Goal: Answer question/provide support: Share knowledge or assist other users

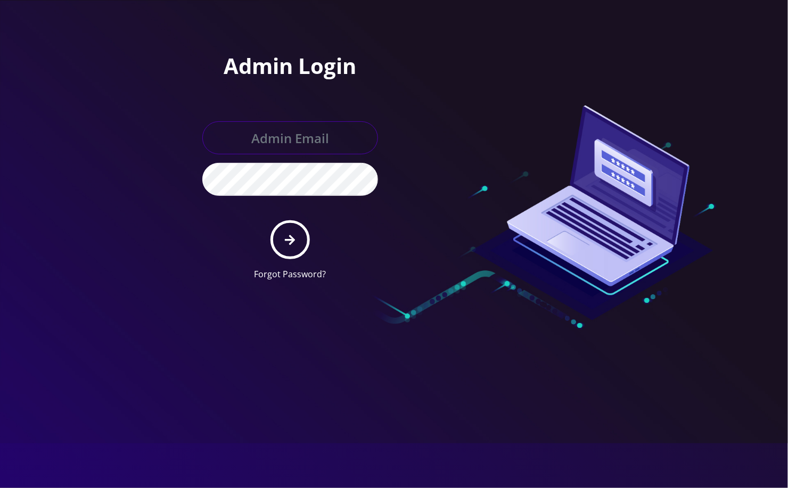
type input "[EMAIL_ADDRESS][DOMAIN_NAME]"
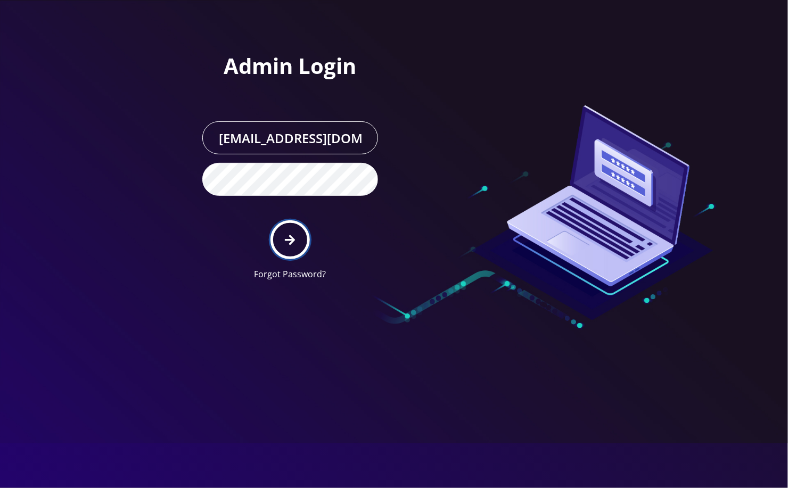
click at [281, 243] on button "submit" at bounding box center [290, 239] width 39 height 39
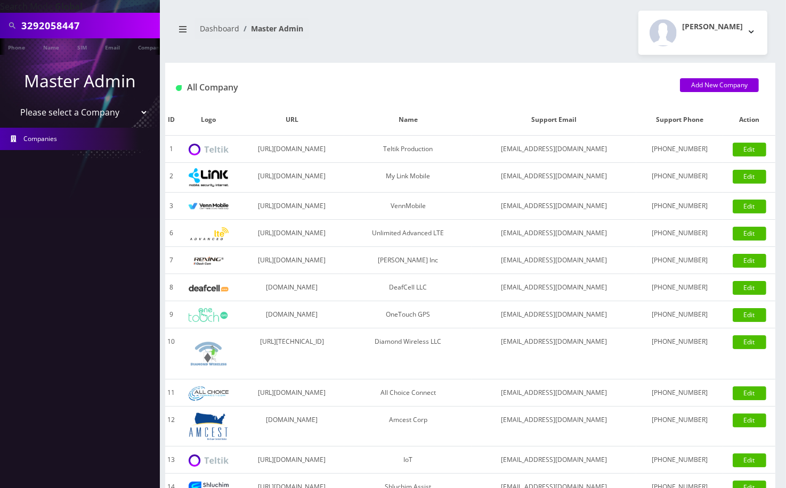
click at [80, 13] on div "3292058447" at bounding box center [80, 26] width 160 height 26
click at [70, 24] on input "3292058447" at bounding box center [89, 25] width 136 height 20
click at [64, 26] on input "3292058447" at bounding box center [89, 25] width 136 height 20
paste input "8485256212"
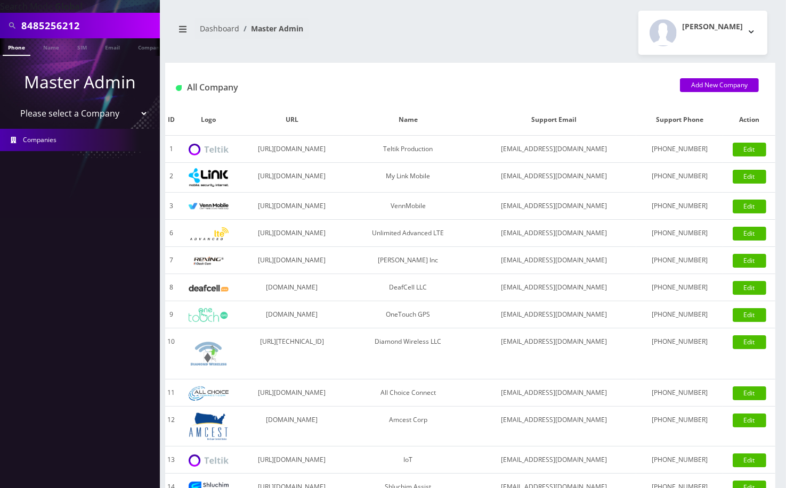
type input "8485256212"
click at [18, 47] on link "Phone" at bounding box center [17, 47] width 28 height 18
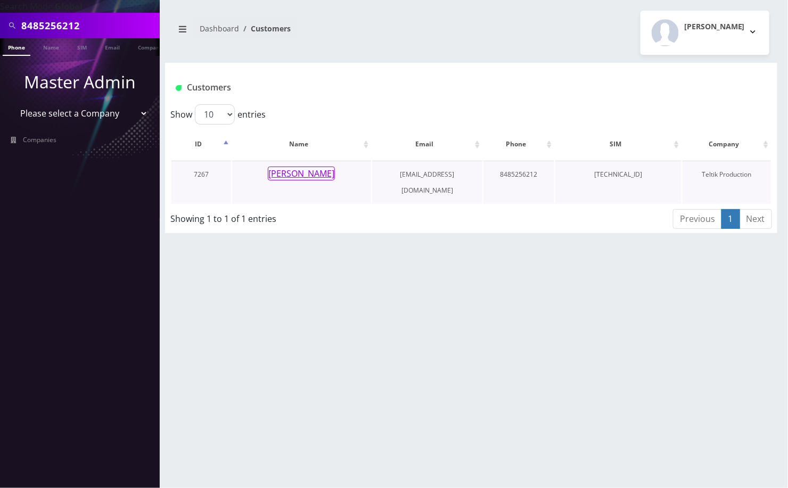
click at [286, 171] on button "[PERSON_NAME]" at bounding box center [301, 174] width 67 height 14
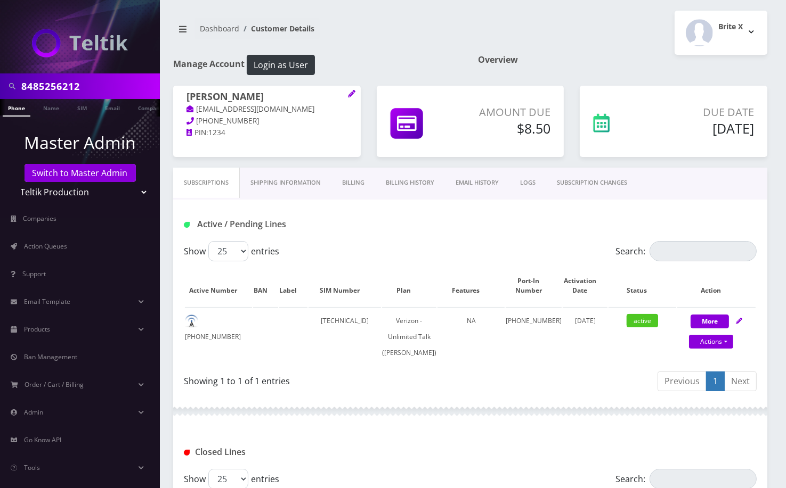
click at [284, 183] on link "Shipping Information" at bounding box center [286, 183] width 92 height 30
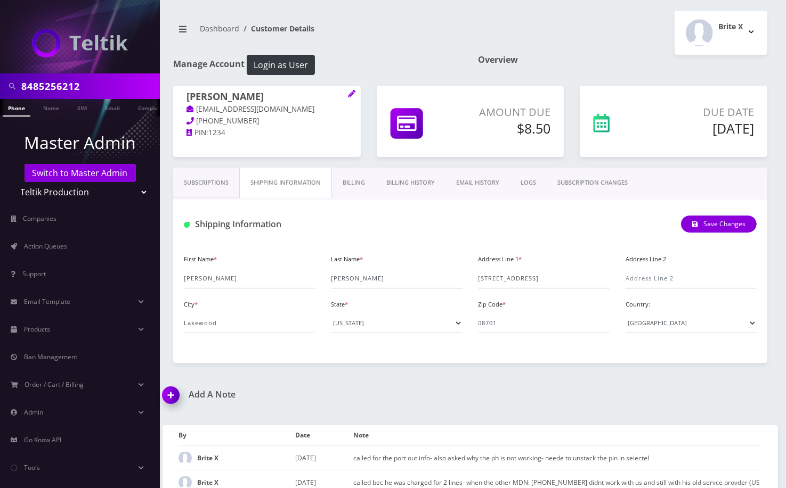
click at [348, 183] on link "Billing" at bounding box center [354, 183] width 44 height 30
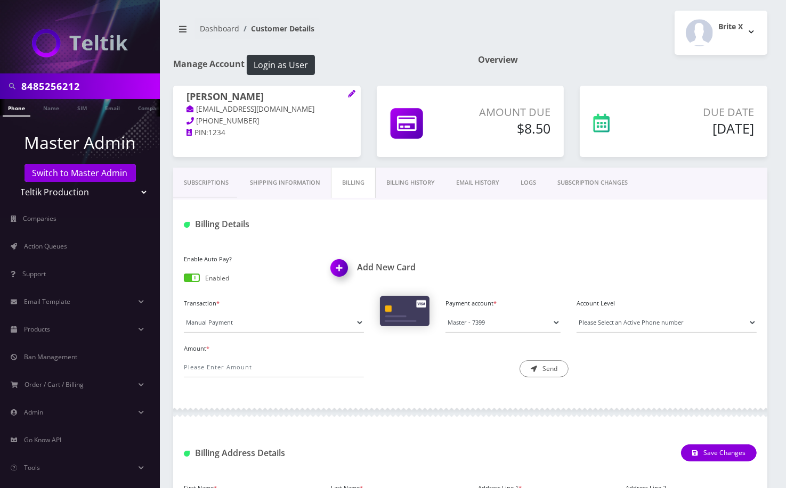
click at [193, 274] on span at bounding box center [192, 278] width 16 height 9
click at [184, 280] on input "checkbox" at bounding box center [184, 280] width 0 height 0
click at [210, 182] on link "Subscriptions" at bounding box center [206, 183] width 66 height 30
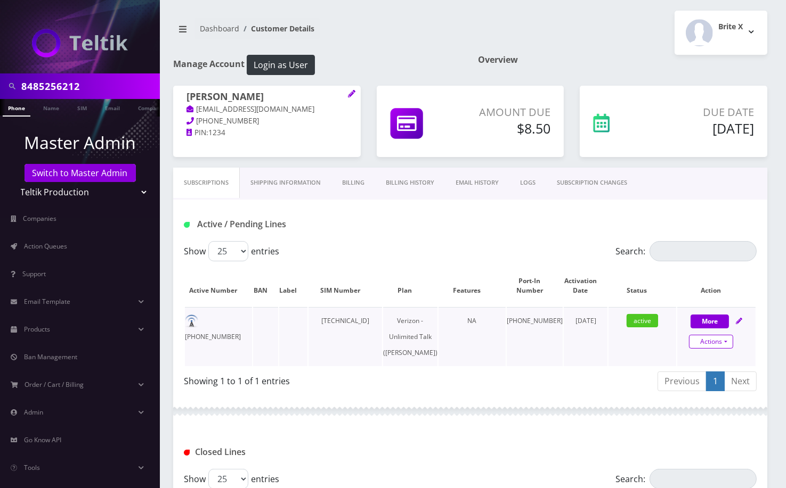
click at [719, 336] on link "Actions" at bounding box center [711, 342] width 44 height 14
select select "441"
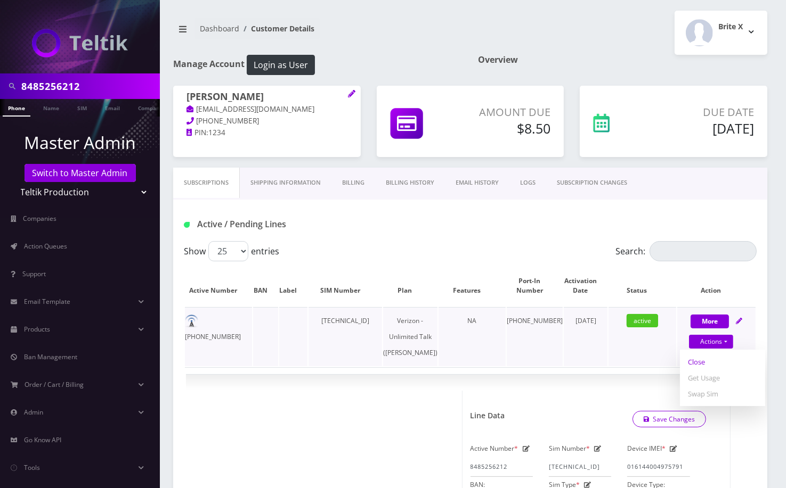
click at [697, 363] on link "Close" at bounding box center [722, 362] width 85 height 16
type input "08/17/2025"
select select "441"
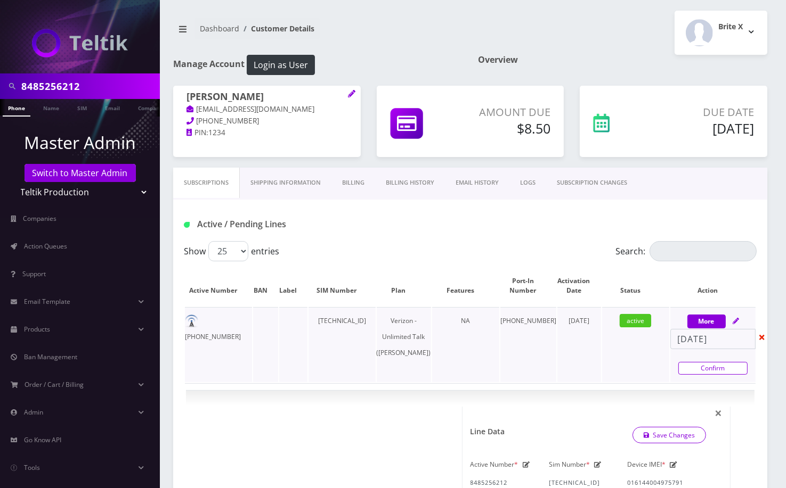
click at [692, 365] on link "Confirm" at bounding box center [712, 368] width 69 height 13
select select "441"
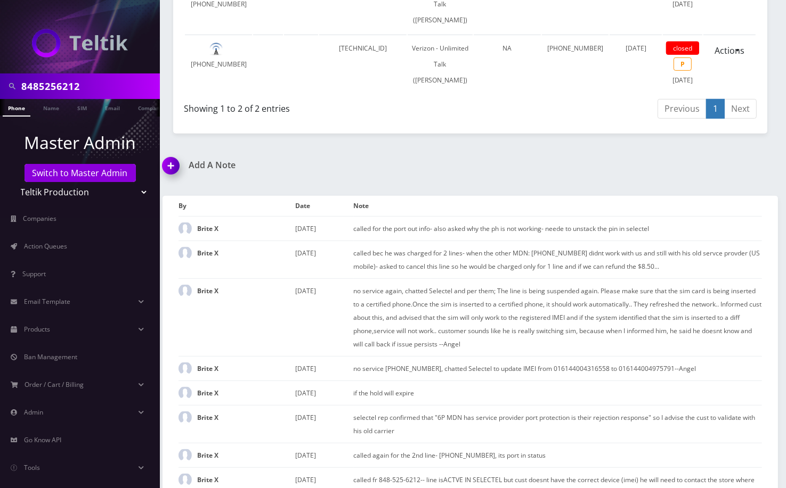
scroll to position [567, 0]
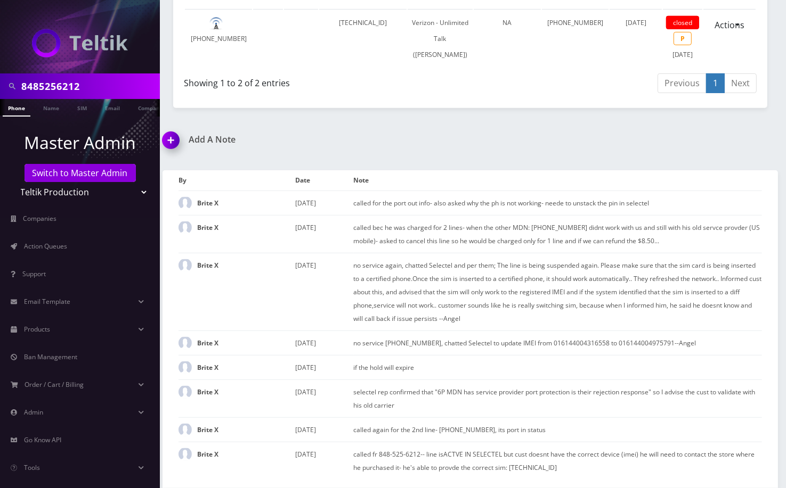
click at [169, 136] on img at bounding box center [172, 143] width 31 height 31
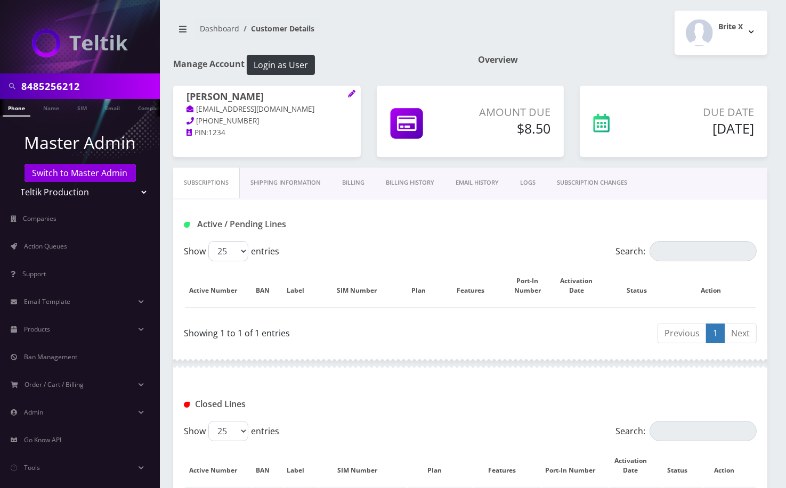
click at [361, 185] on link "Billing" at bounding box center [353, 183] width 44 height 30
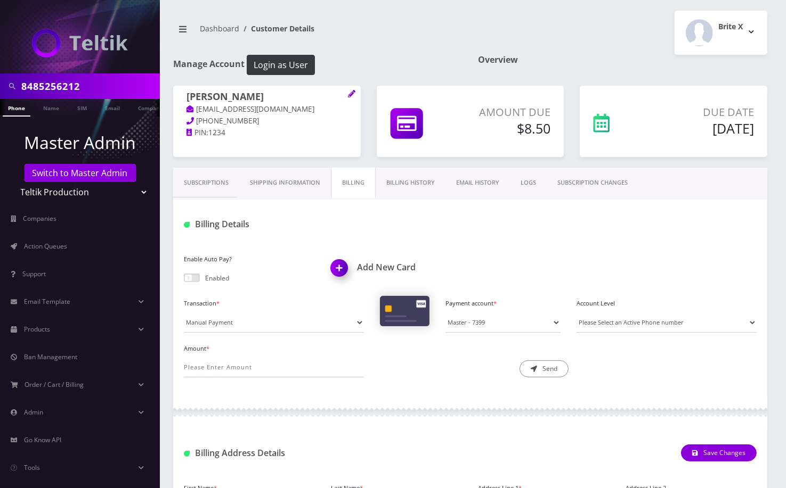
click at [413, 183] on link "Billing History" at bounding box center [410, 183] width 70 height 30
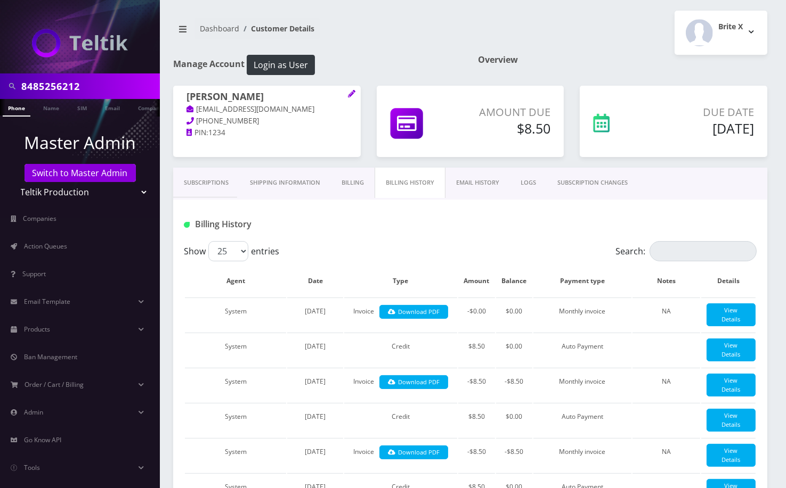
click at [203, 186] on link "Subscriptions" at bounding box center [206, 183] width 66 height 30
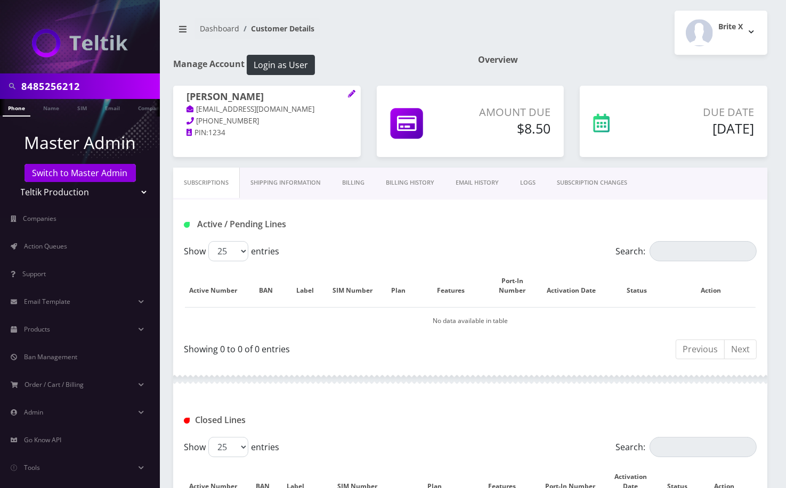
click at [364, 184] on link "Billing" at bounding box center [353, 183] width 44 height 30
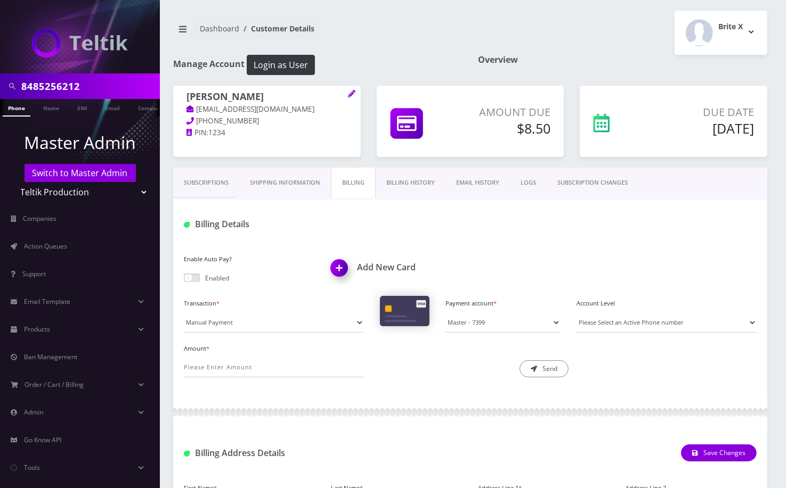
click at [415, 178] on link "Billing History" at bounding box center [410, 183] width 70 height 30
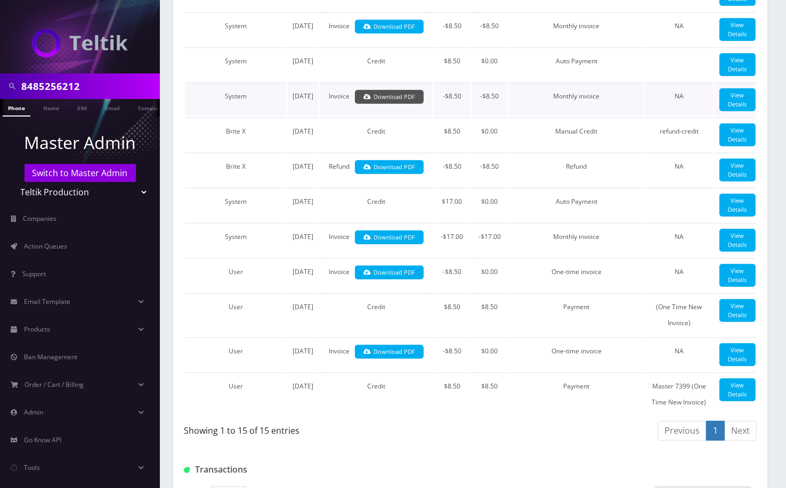
scroll to position [71, 0]
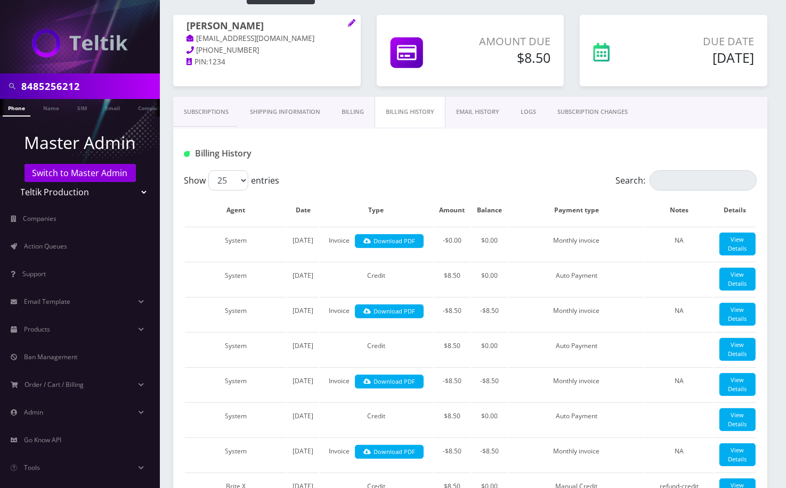
click at [223, 110] on link "Subscriptions" at bounding box center [206, 112] width 66 height 30
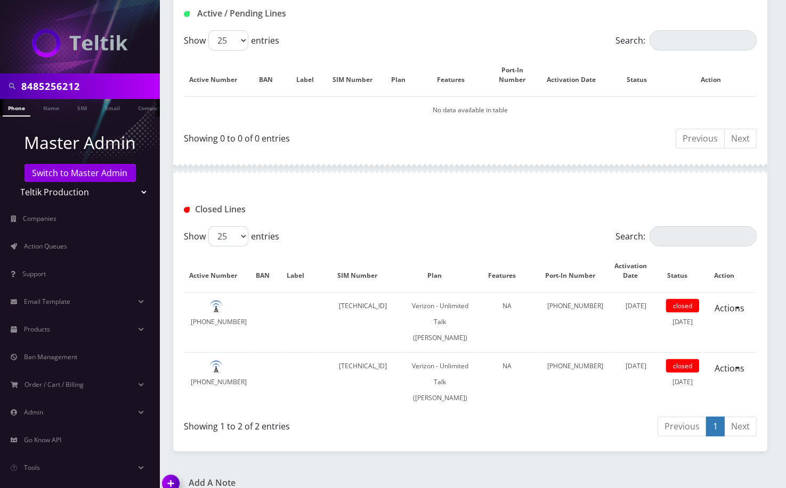
scroll to position [355, 0]
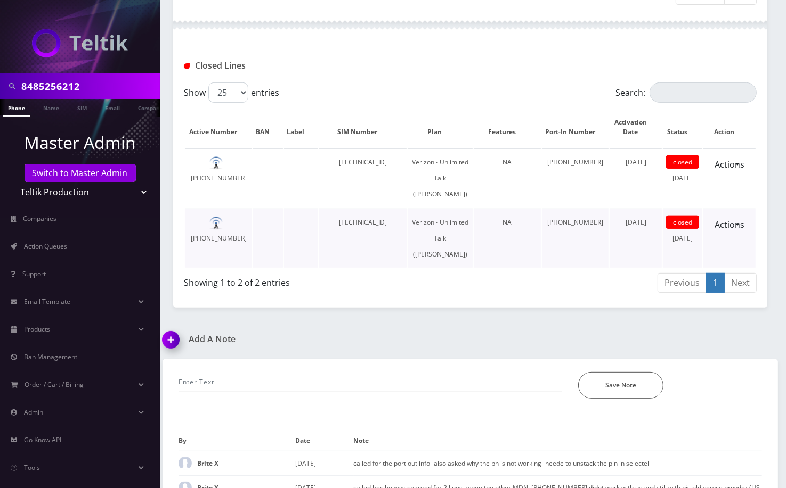
click at [365, 268] on td "89148000011554087013" at bounding box center [363, 238] width 88 height 59
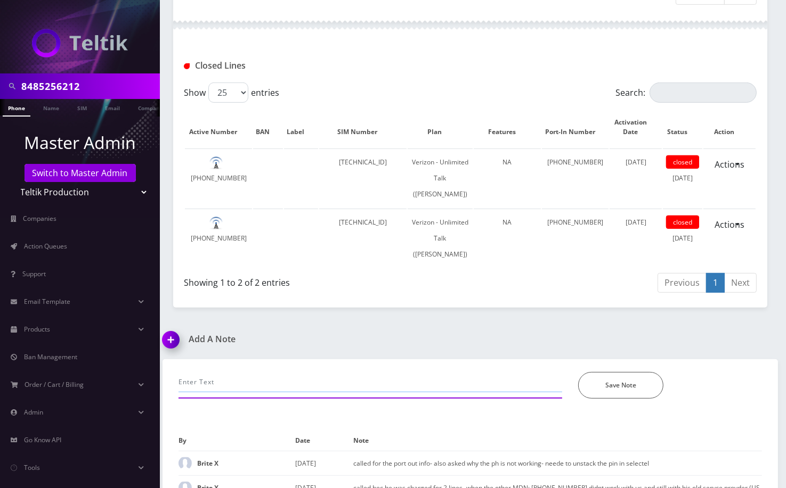
click at [266, 393] on input "text" at bounding box center [369, 382] width 383 height 20
paste input "8485256212"
type input "8485256212 ported out, requested to close in csr and disable ap--angel"
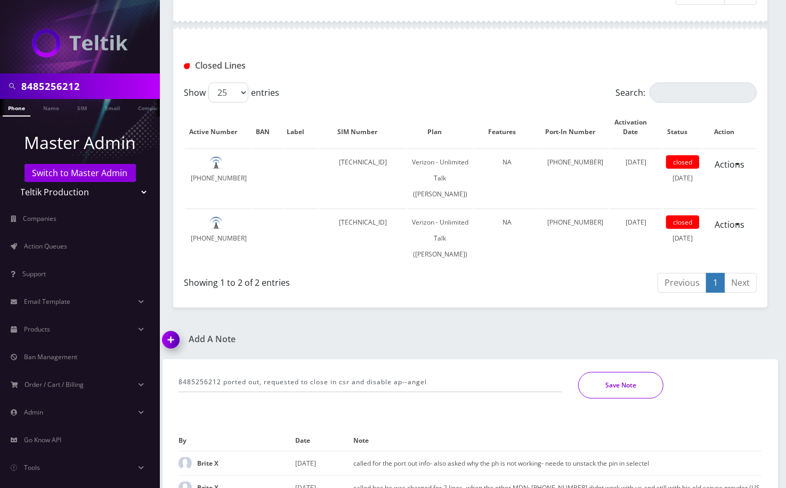
click at [618, 399] on button "Save Note" at bounding box center [620, 385] width 85 height 27
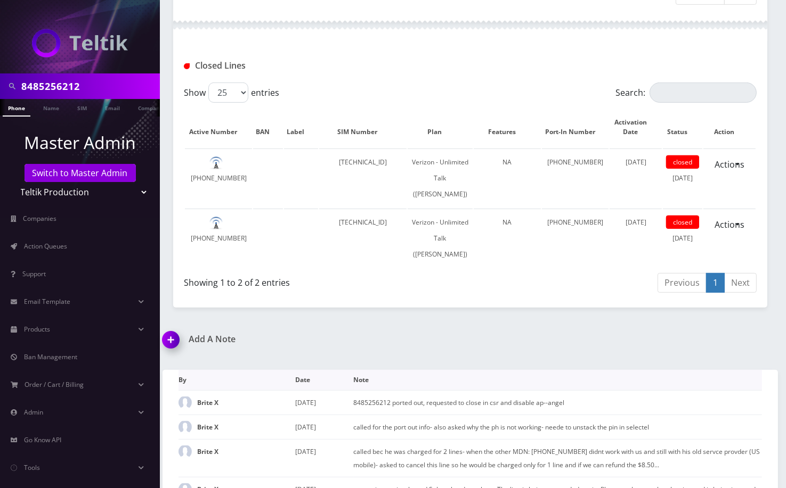
drag, startPoint x: 312, startPoint y: 326, endPoint x: 358, endPoint y: 403, distance: 89.3
click at [313, 308] on div "Subscriptions Shipping Information Billing Billing History EMAIL HISTORY LOGS S…" at bounding box center [470, 60] width 594 height 495
click at [58, 89] on input "8485256212" at bounding box center [89, 86] width 136 height 20
click at [78, 173] on link "Switch to Master Admin" at bounding box center [79, 173] width 111 height 18
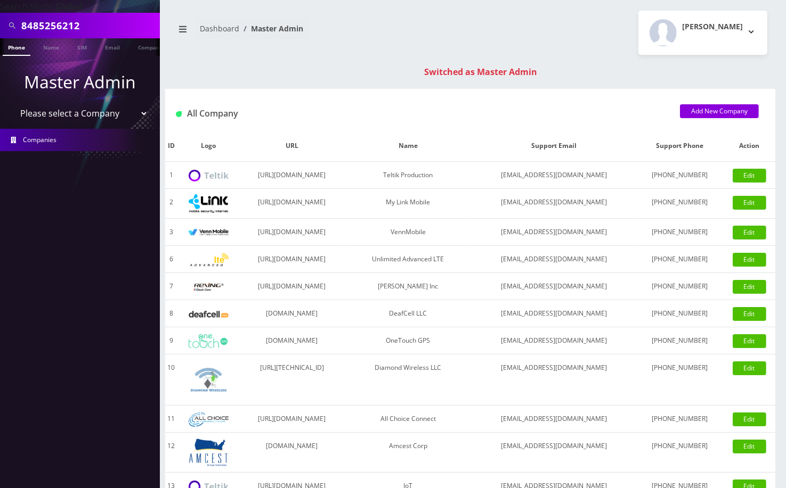
click at [54, 23] on input "8485256212" at bounding box center [89, 25] width 136 height 20
paste input "7742533841"
type input "7742533841"
click at [26, 50] on link "Phone" at bounding box center [17, 47] width 28 height 18
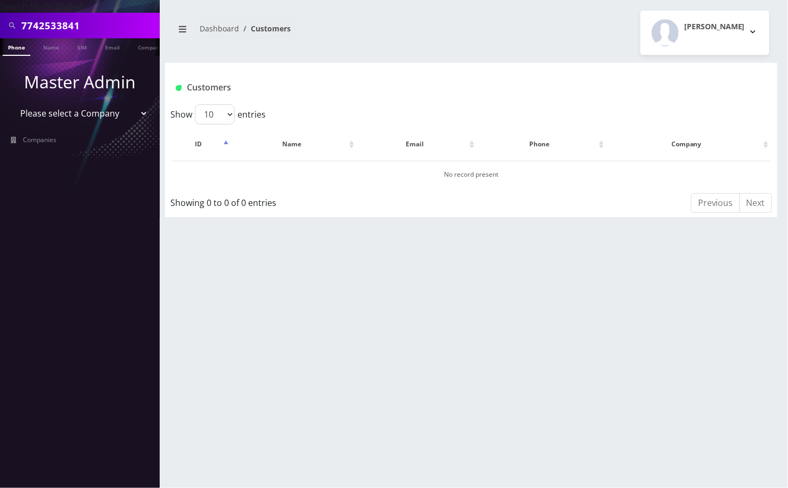
click at [65, 28] on input "7742533841" at bounding box center [89, 25] width 136 height 20
paste input "8455702885"
type input "8455702885"
click at [22, 51] on link "Phone" at bounding box center [17, 47] width 28 height 18
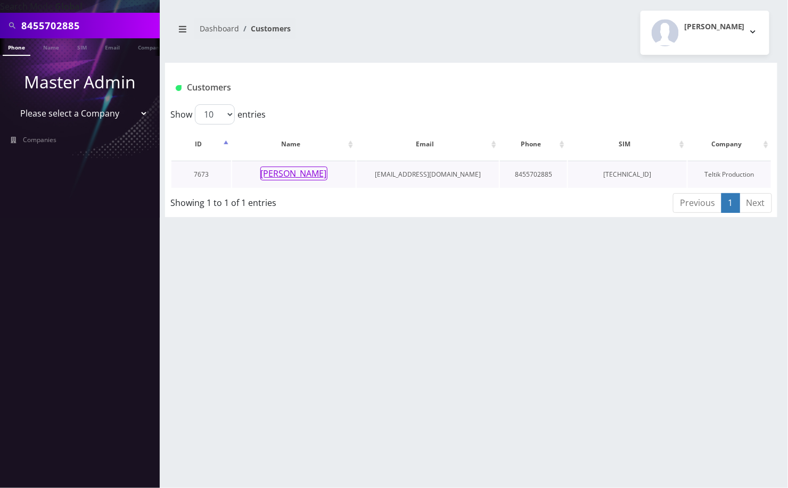
click at [300, 171] on button "[PERSON_NAME]" at bounding box center [293, 174] width 67 height 14
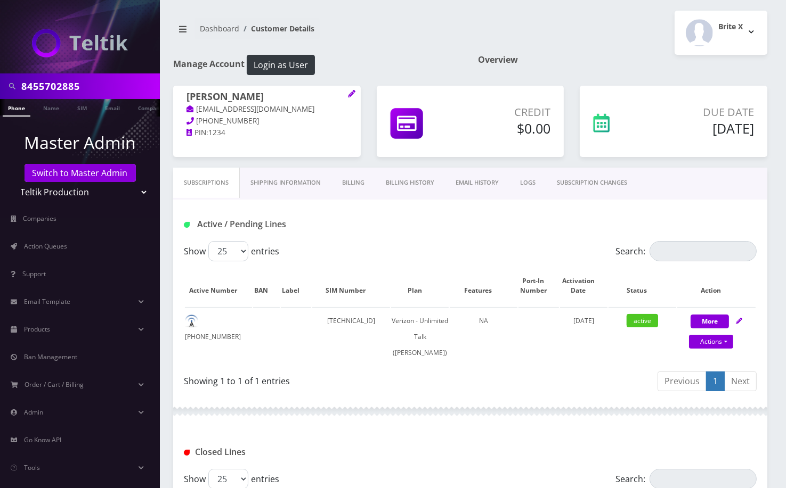
click at [407, 183] on link "Billing History" at bounding box center [410, 183] width 70 height 30
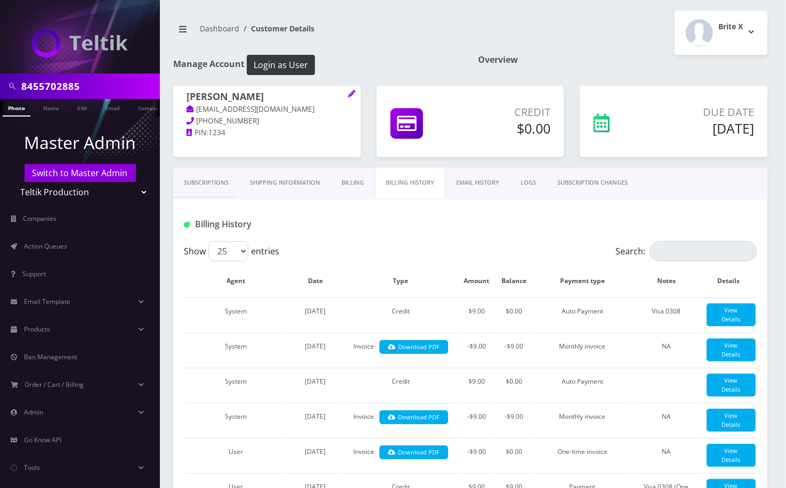
click at [194, 183] on link "Subscriptions" at bounding box center [206, 183] width 66 height 30
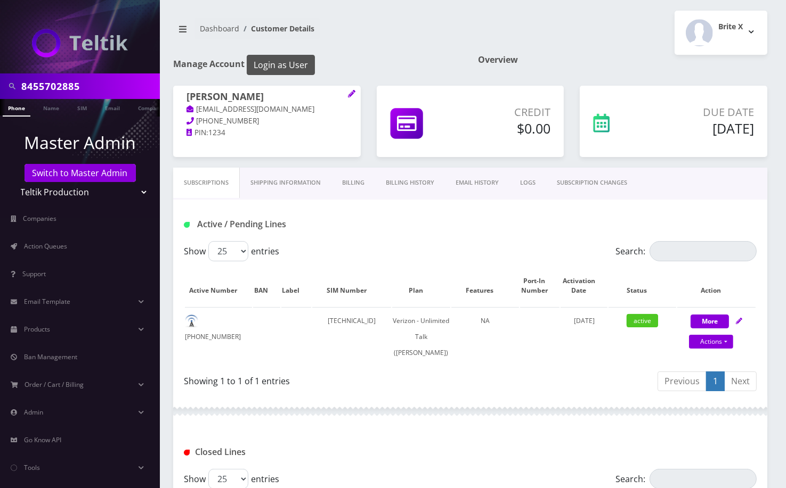
click at [296, 62] on button "Login as User" at bounding box center [281, 65] width 68 height 20
click at [362, 186] on link "Billing" at bounding box center [353, 183] width 44 height 30
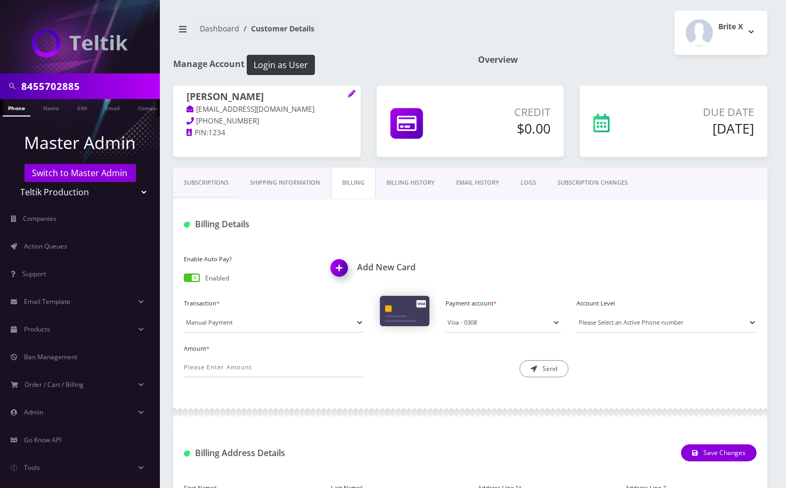
click at [412, 181] on link "Billing History" at bounding box center [410, 183] width 70 height 30
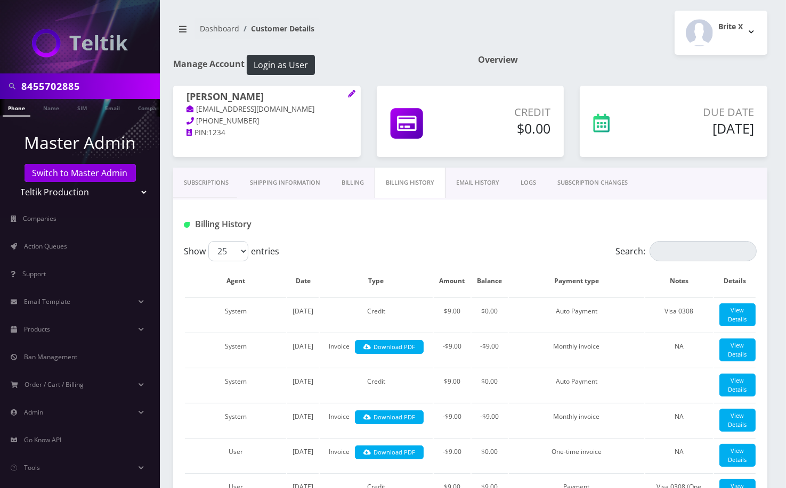
click at [214, 182] on link "Subscriptions" at bounding box center [206, 183] width 66 height 30
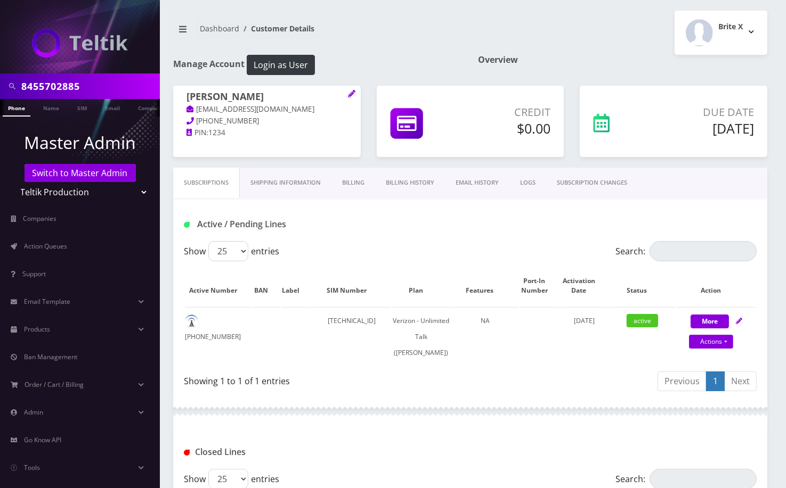
click at [354, 211] on div "Active / Pending Lines" at bounding box center [470, 221] width 594 height 42
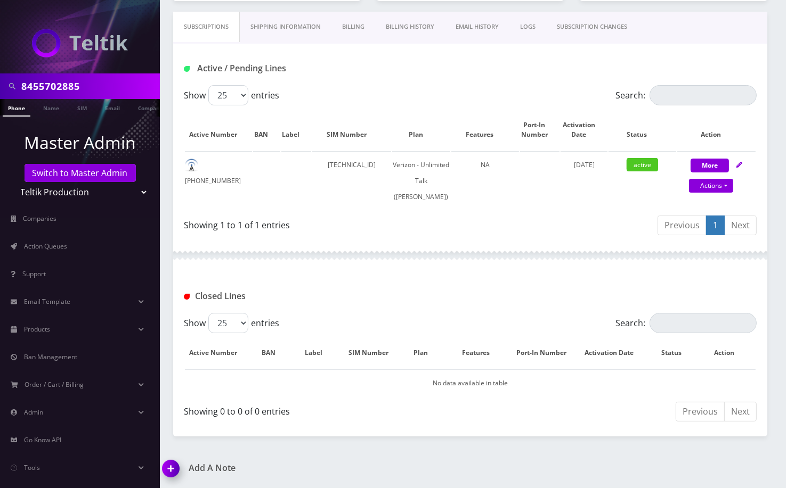
click at [173, 459] on img at bounding box center [172, 472] width 31 height 31
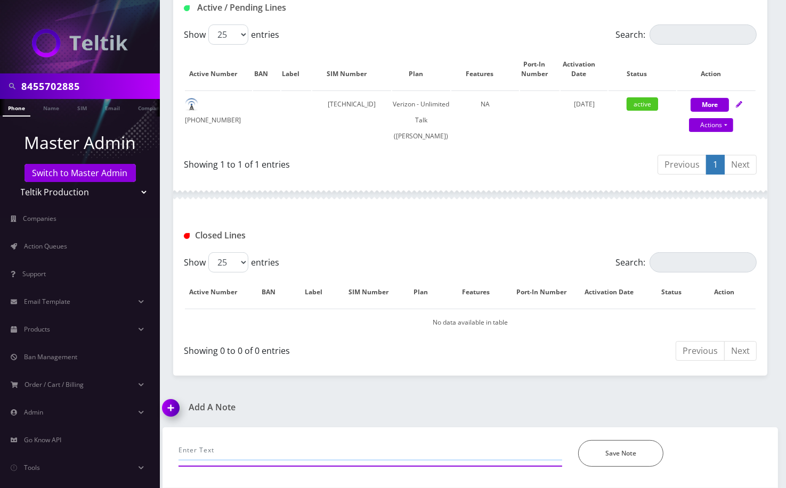
click at [211, 446] on input "text" at bounding box center [369, 450] width 383 height 20
click at [492, 452] on input "customer is on the lowest tier plabn, explained taht the only to retain teh num…" at bounding box center [369, 450] width 383 height 20
click at [354, 451] on input "customer is on the lowest tier plabn, explained taht the only to retain teh num…" at bounding box center [369, 450] width 383 height 20
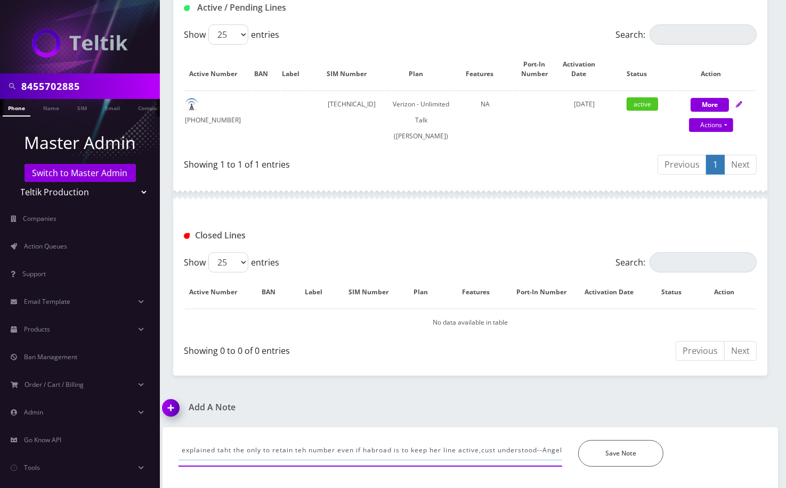
scroll to position [0, 130]
type input "customer is on the lowest tier plabn, explained taht the only to retain teh num…"
click at [608, 454] on button "Save Note" at bounding box center [620, 453] width 85 height 27
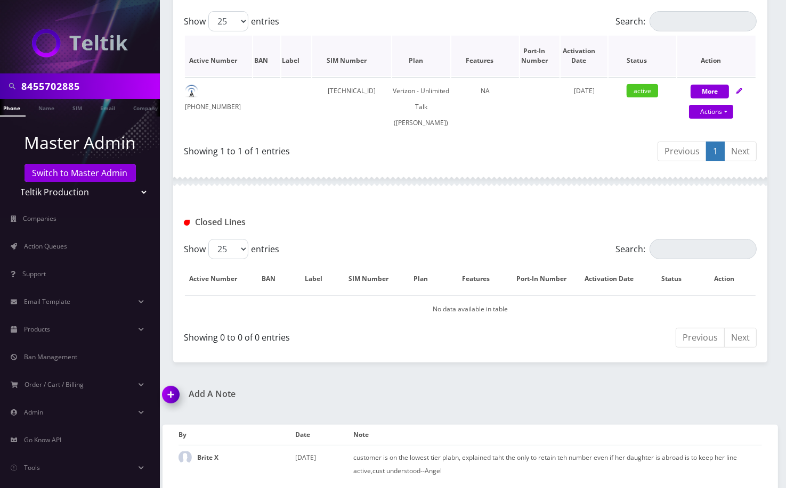
scroll to position [0, 0]
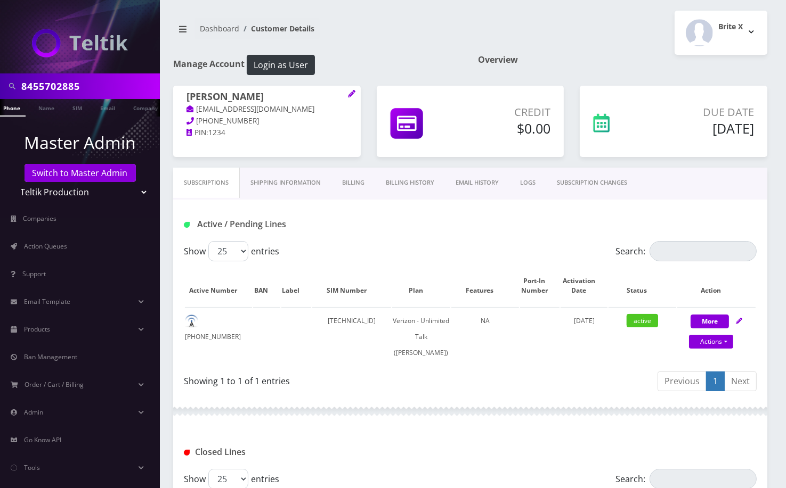
click at [67, 86] on input "8455702885" at bounding box center [89, 86] width 136 height 20
paste input "18482877134"
click at [30, 88] on input "18482877134" at bounding box center [89, 86] width 136 height 20
type input "8482877134"
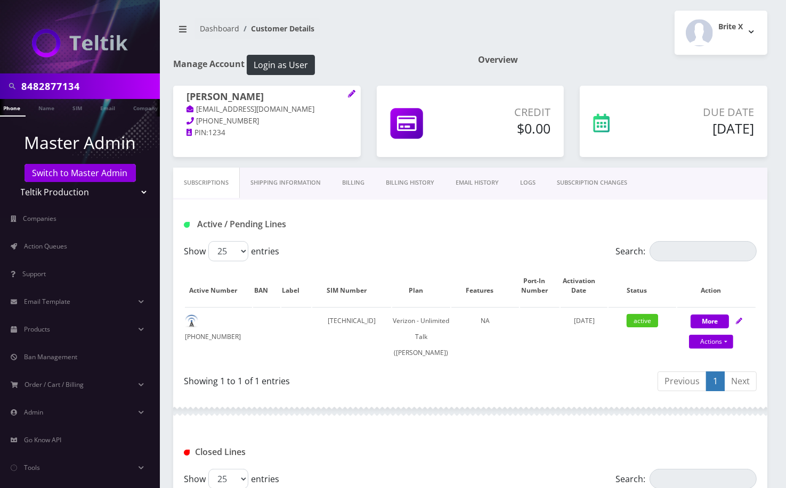
click at [17, 107] on link "Phone" at bounding box center [12, 108] width 28 height 18
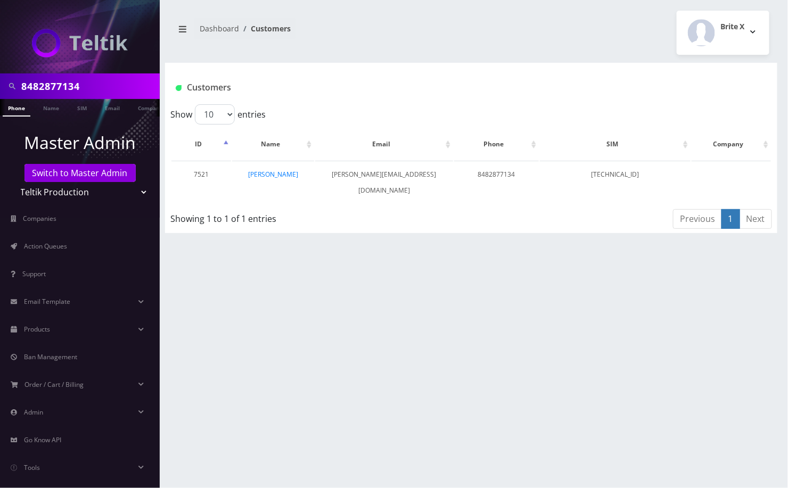
click at [283, 174] on link "[PERSON_NAME]" at bounding box center [273, 174] width 50 height 9
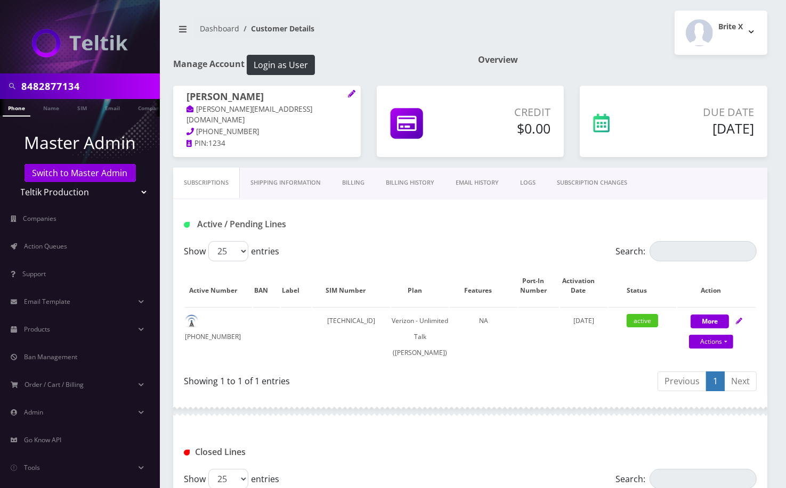
click at [406, 181] on link "Billing History" at bounding box center [410, 183] width 70 height 30
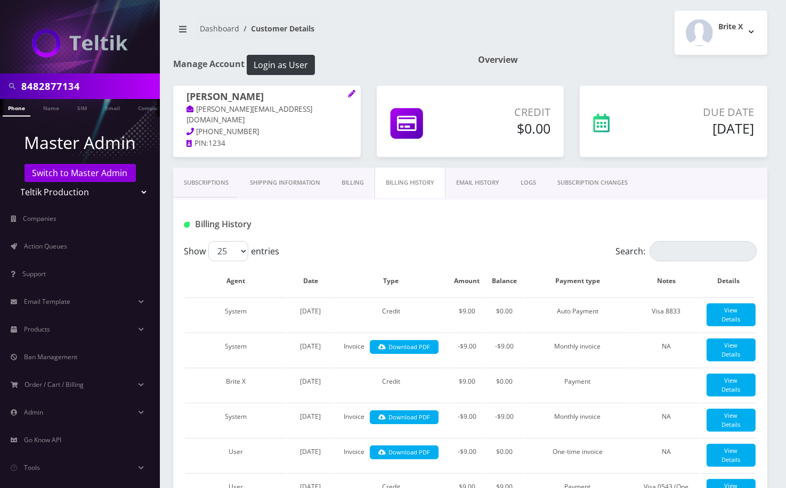
click at [201, 186] on link "Subscriptions" at bounding box center [206, 183] width 66 height 30
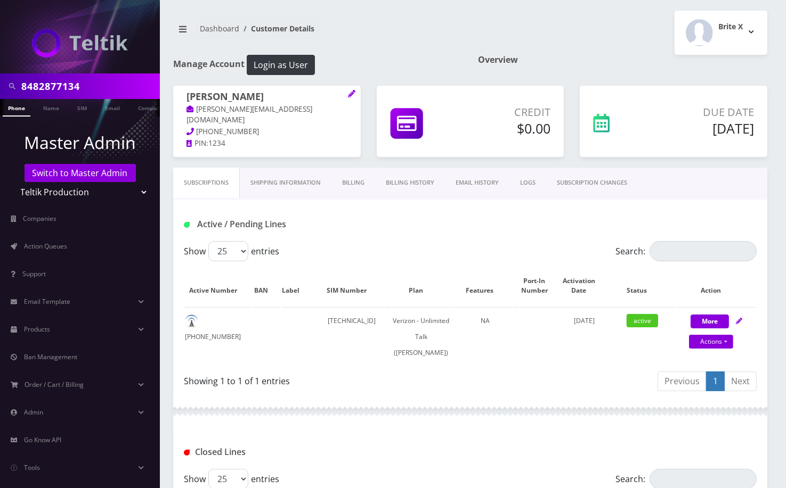
click at [411, 181] on link "Billing History" at bounding box center [410, 183] width 70 height 30
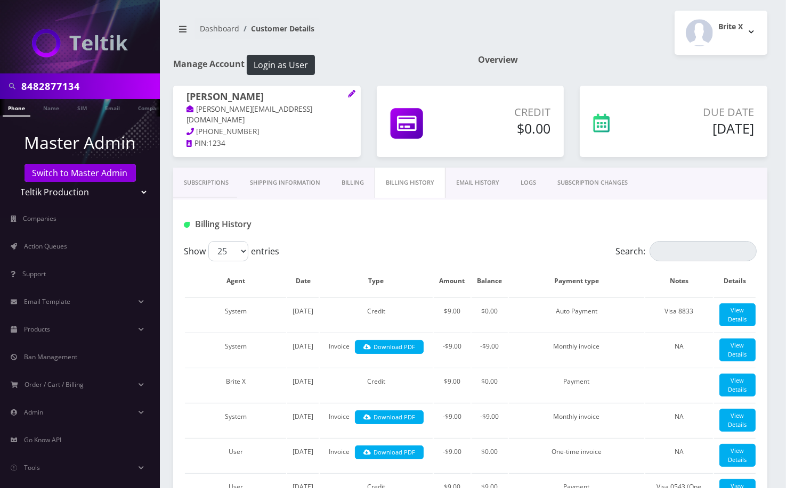
click at [213, 184] on link "Subscriptions" at bounding box center [206, 183] width 66 height 30
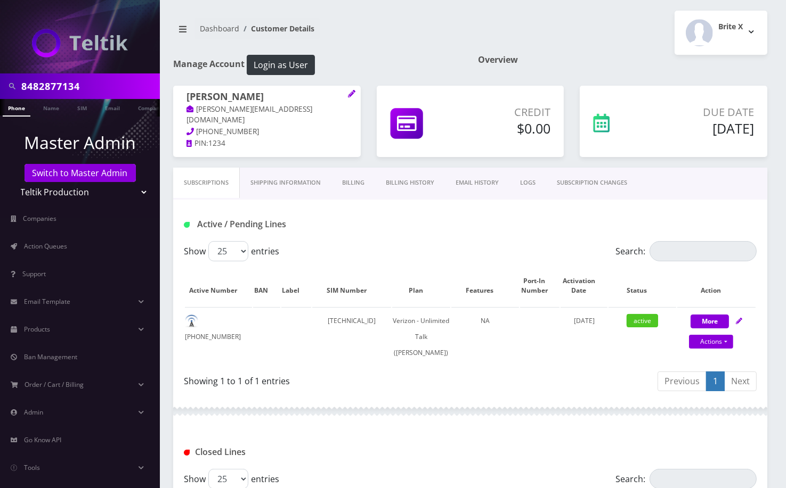
click at [423, 182] on link "Billing History" at bounding box center [410, 183] width 70 height 30
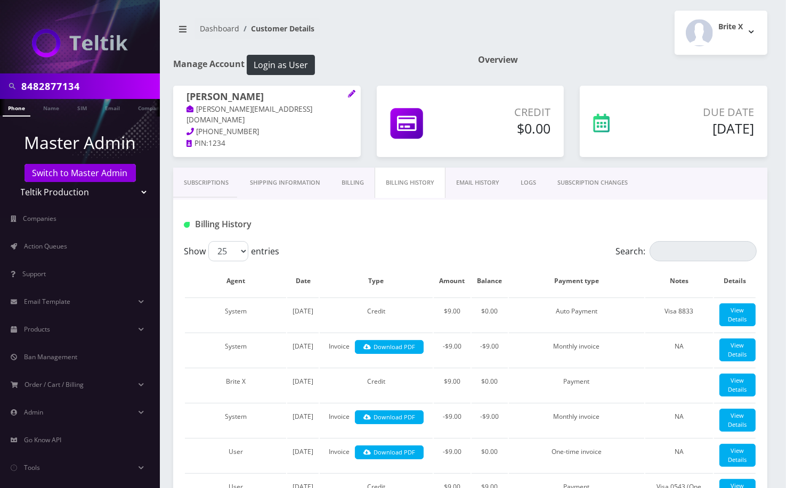
click at [190, 178] on link "Subscriptions" at bounding box center [206, 183] width 66 height 30
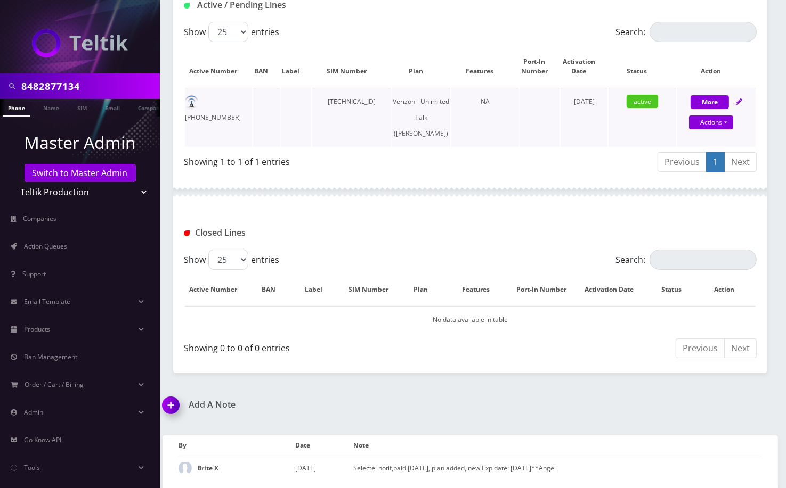
scroll to position [233, 0]
click at [170, 404] on img at bounding box center [172, 408] width 31 height 31
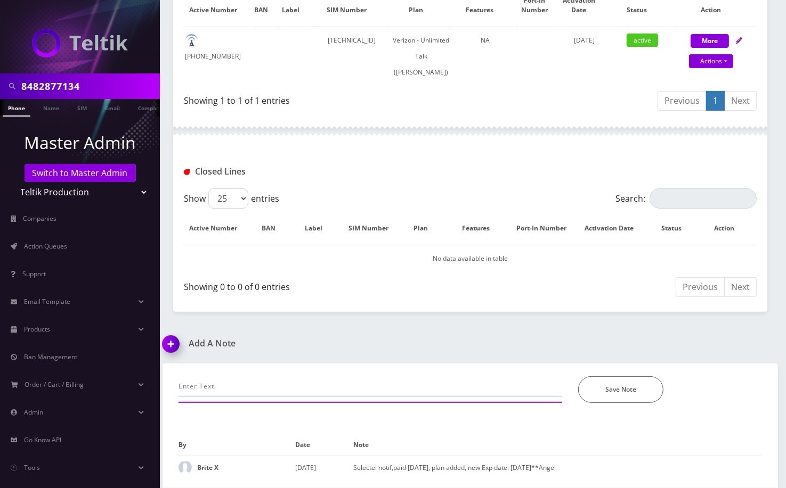
click at [219, 385] on input "text" at bounding box center [369, 387] width 383 height 20
click at [400, 389] on input "call-" at bounding box center [369, 387] width 383 height 20
drag, startPoint x: 347, startPoint y: 388, endPoint x: 378, endPoint y: 389, distance: 30.9
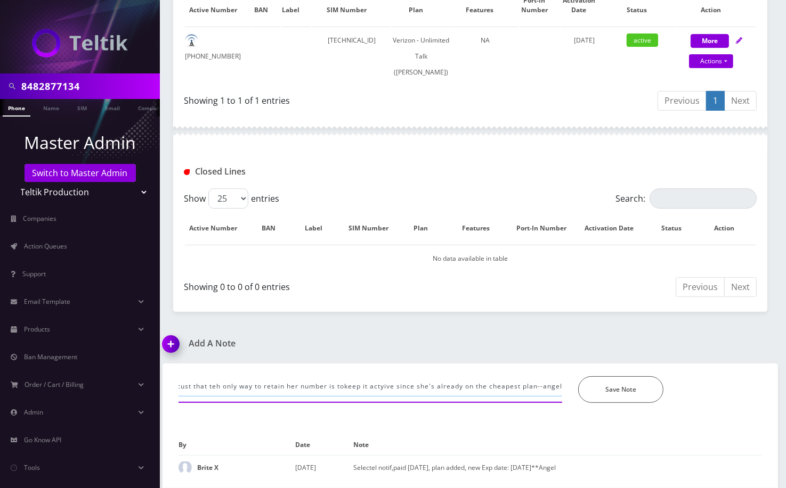
click at [345, 388] on input "call- informed cust that teh only way to retain her number is tokeep it actyive…" at bounding box center [369, 387] width 383 height 20
click at [381, 386] on input "call- informed cust that teh only way to retain her number is to keep it actyiv…" at bounding box center [369, 387] width 383 height 20
type input "call- informed cust that teh only way to retain her number is to keep it active…"
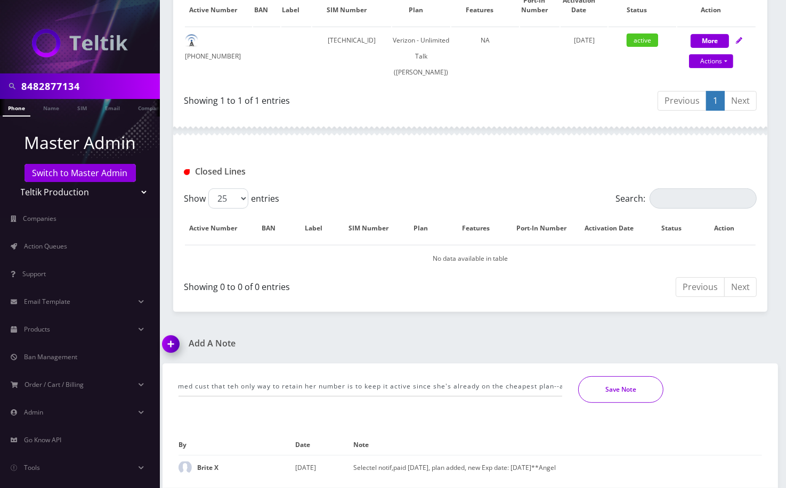
click at [611, 387] on button "Save Note" at bounding box center [620, 390] width 85 height 27
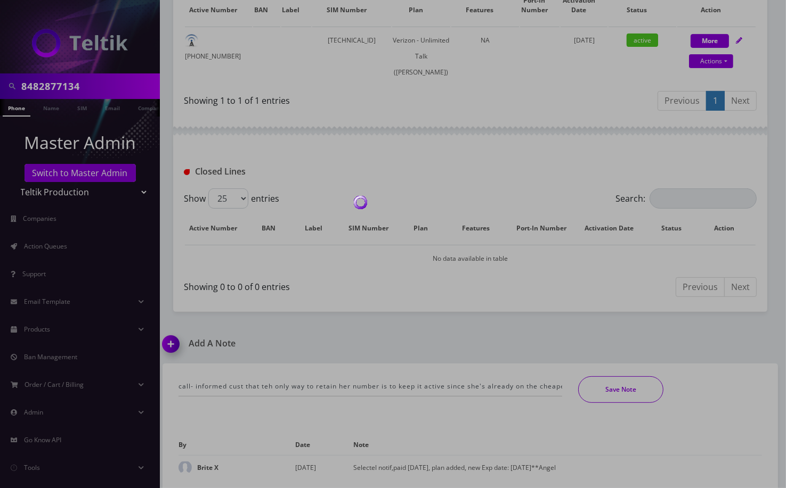
scroll to position [257, 0]
